Goal: Navigation & Orientation: Find specific page/section

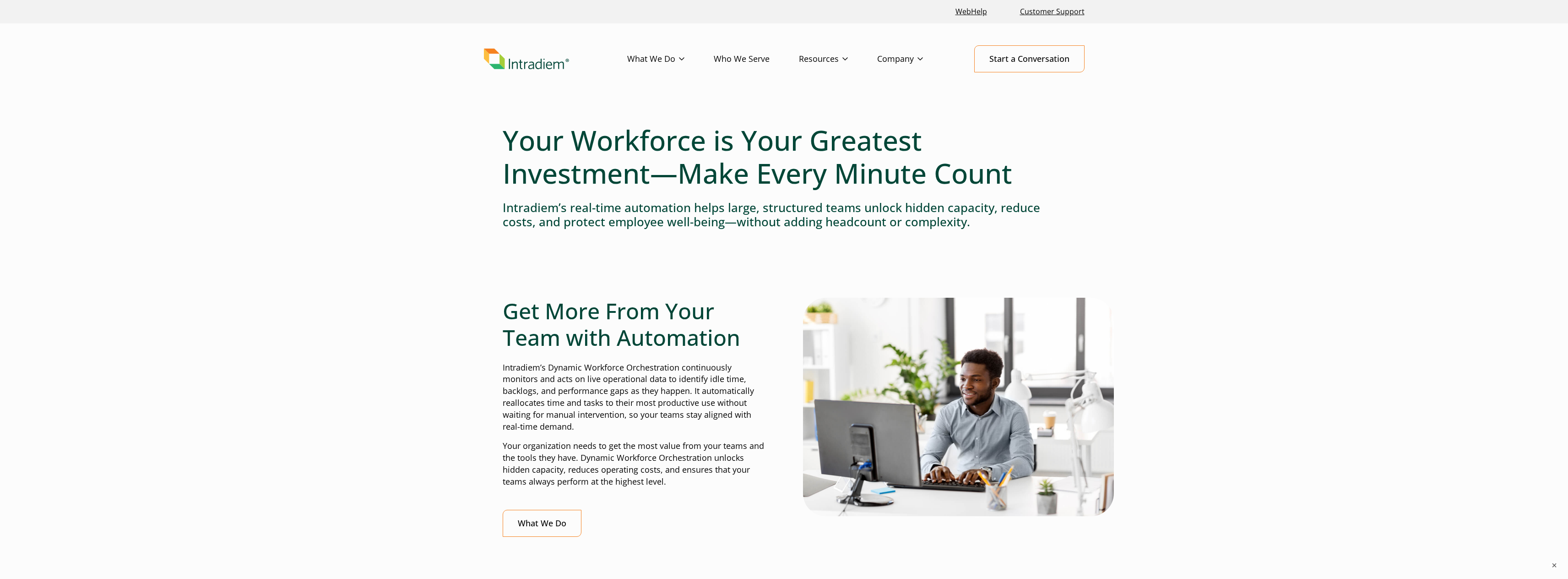
click at [0, 0] on link "Culture of Service" at bounding box center [0, 0] width 0 height 0
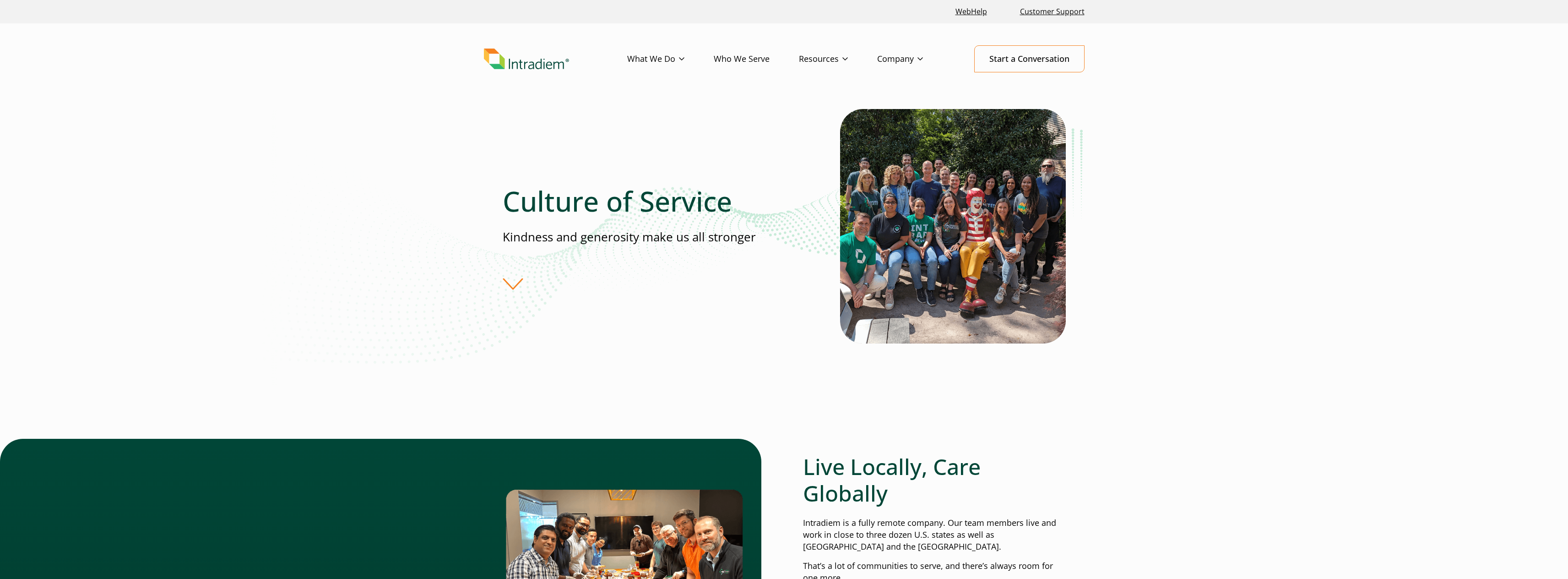
click at [686, 54] on link "What We Do" at bounding box center [670, 59] width 87 height 26
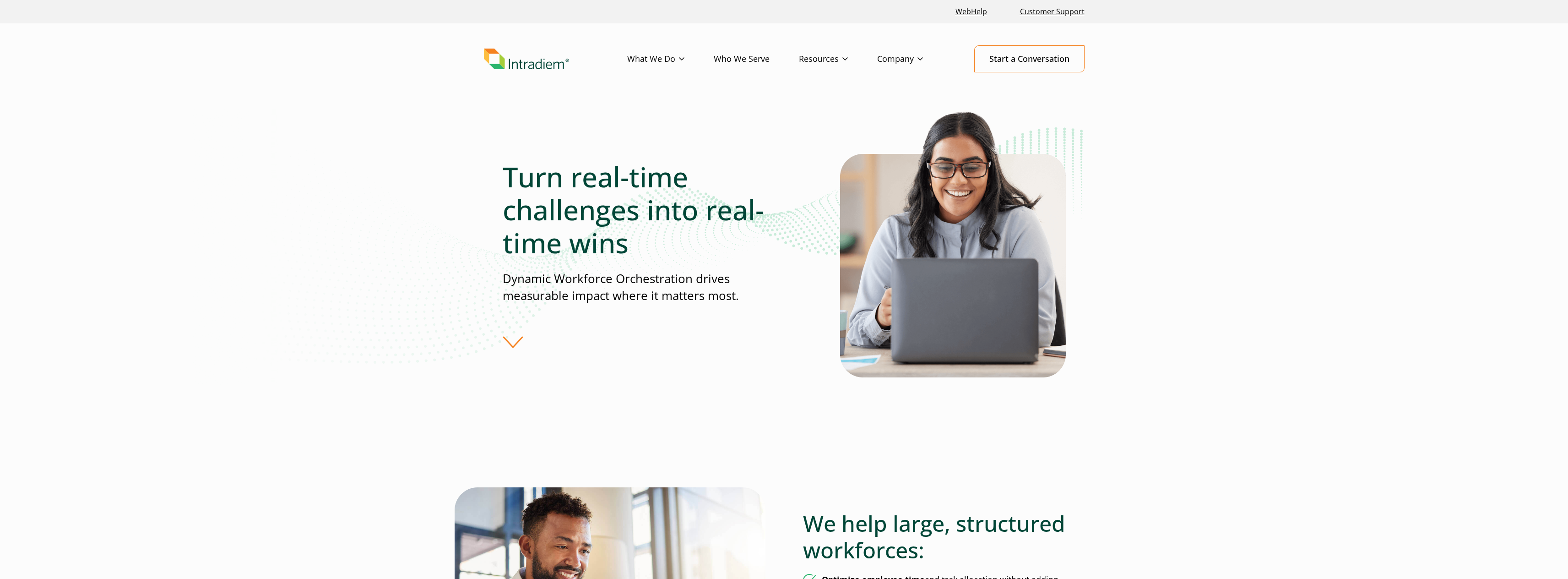
click at [0, 0] on link "Culture of Service" at bounding box center [0, 0] width 0 height 0
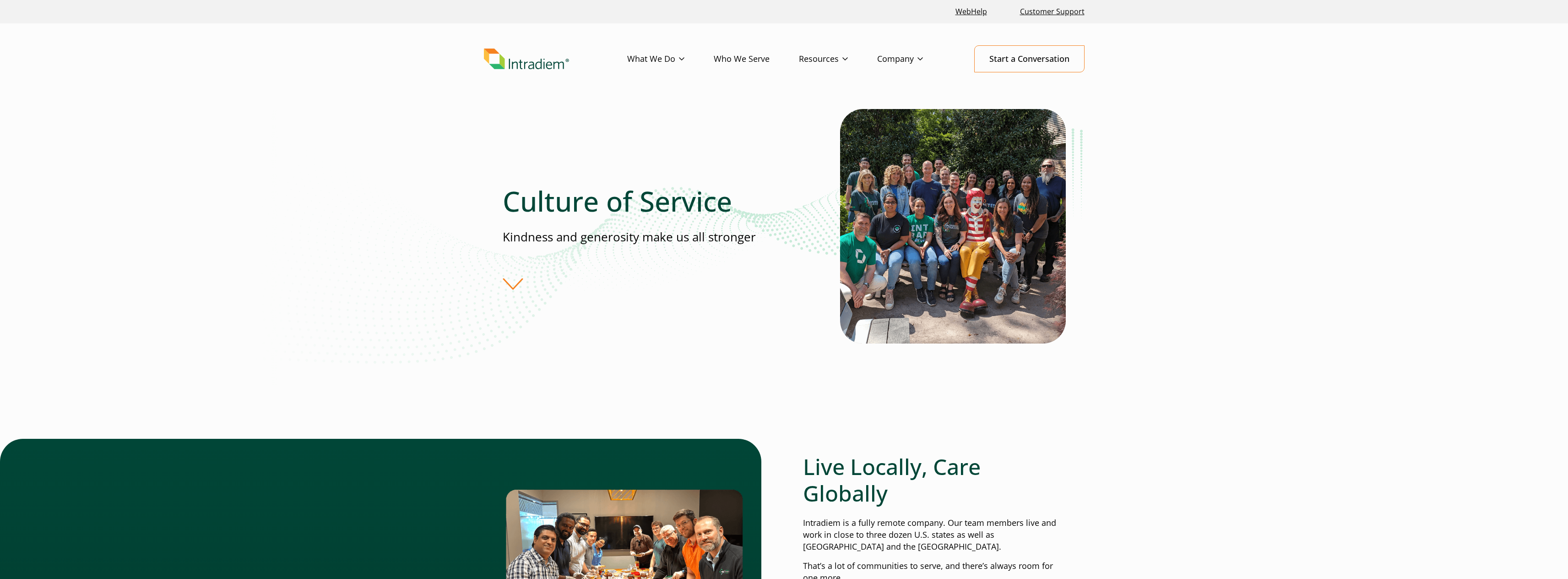
click at [0, 0] on link "Partnerships" at bounding box center [0, 0] width 0 height 0
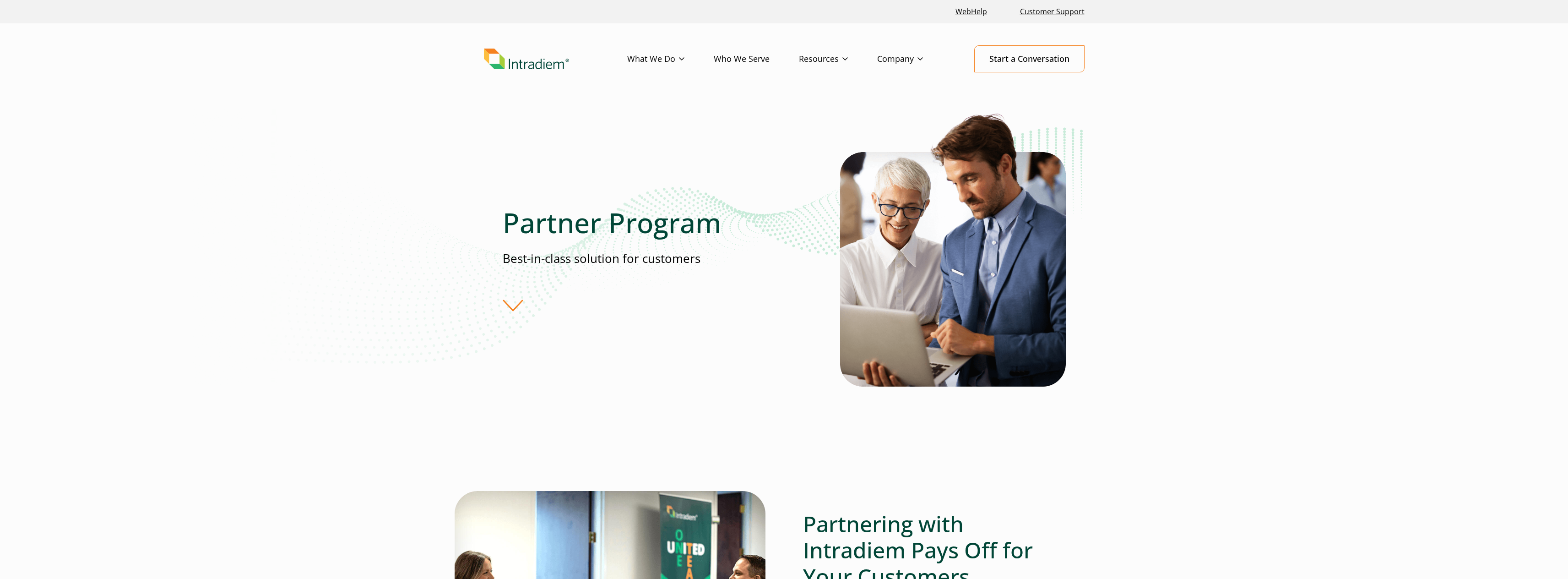
click at [0, 0] on link "Careers" at bounding box center [0, 0] width 0 height 0
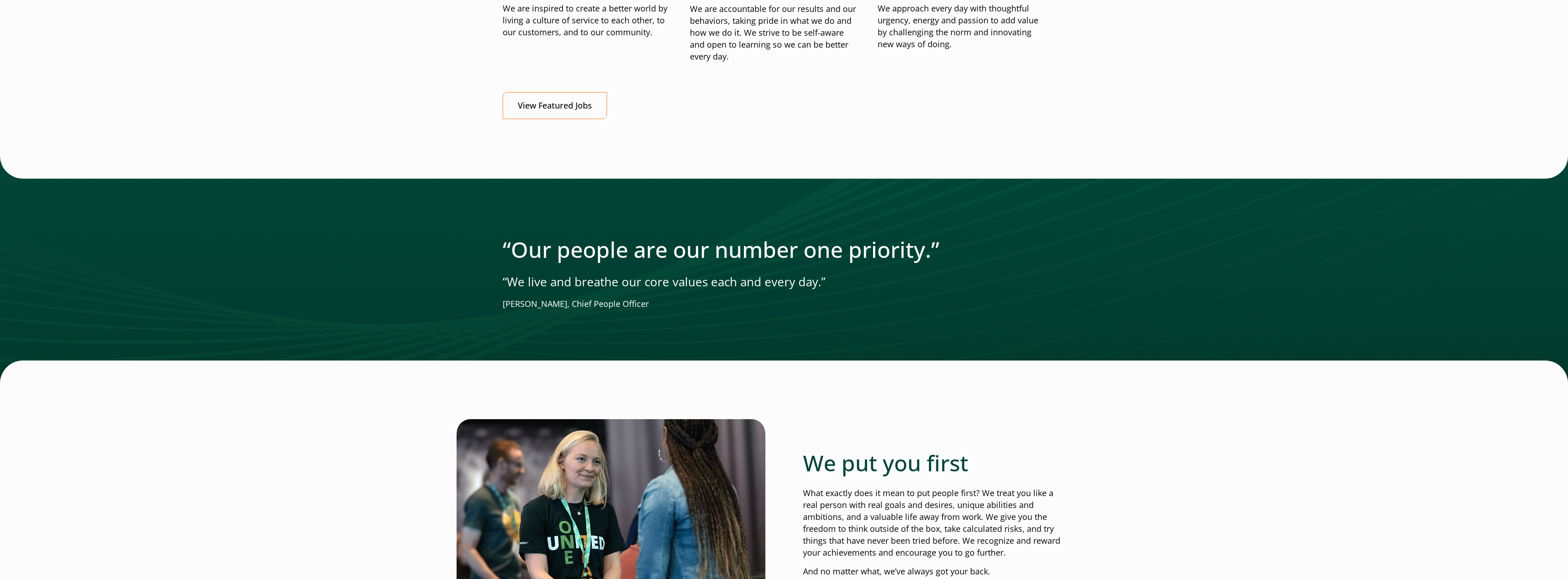
scroll to position [1054, 0]
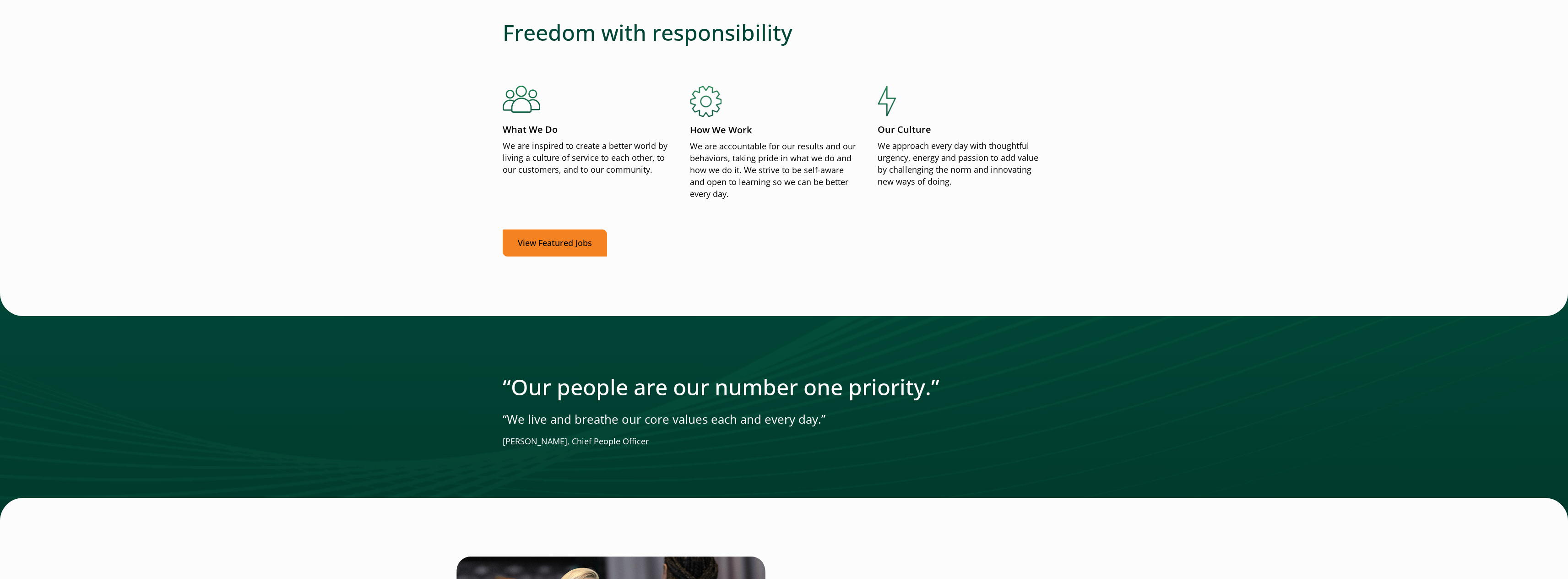
click at [567, 249] on link "View Featured Jobs" at bounding box center [555, 243] width 104 height 27
